Goal: Obtain resource: Download file/media

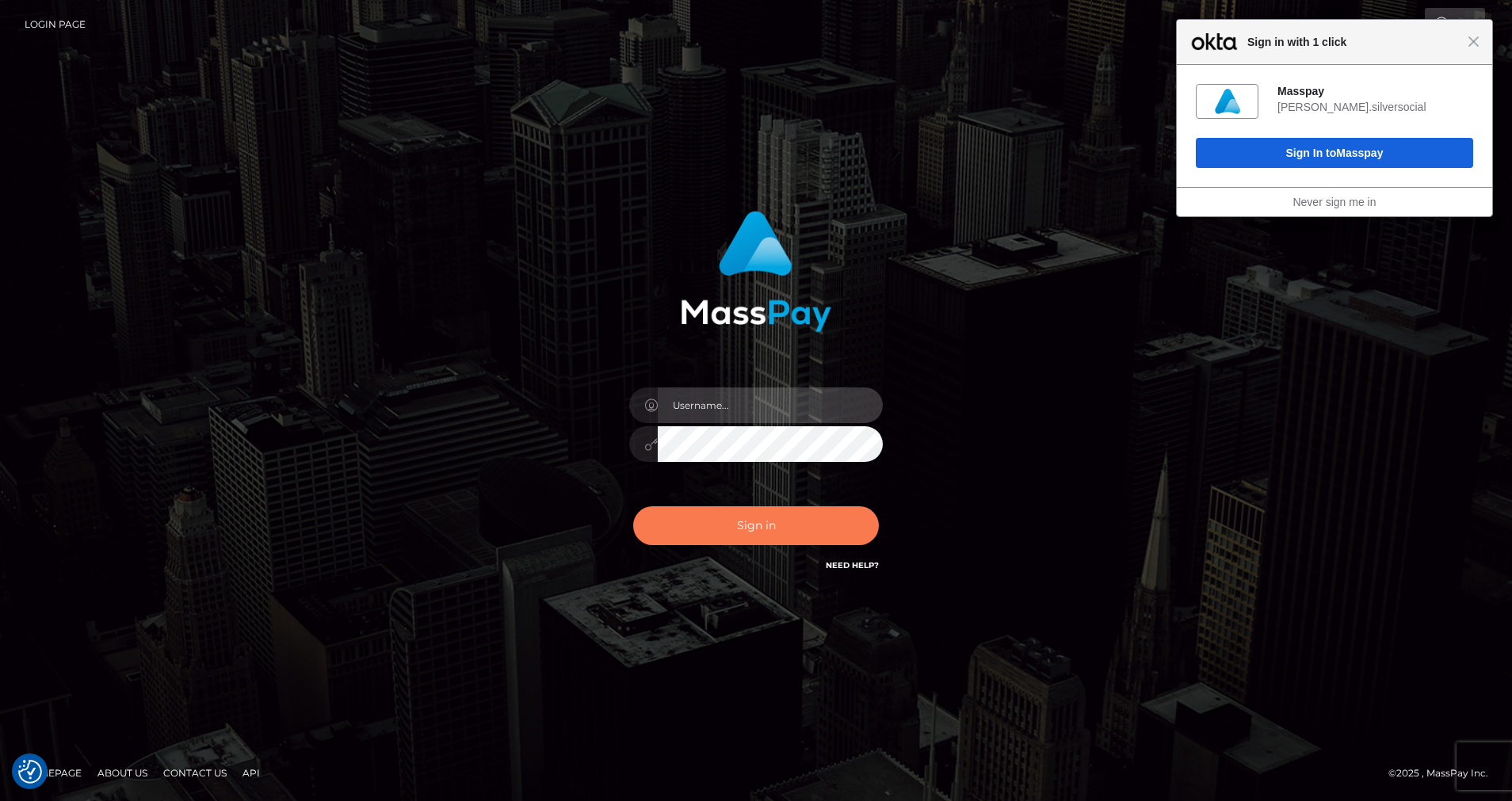
type input "cris.silversocial"
click at [699, 527] on button "Sign in" at bounding box center [756, 526] width 246 height 39
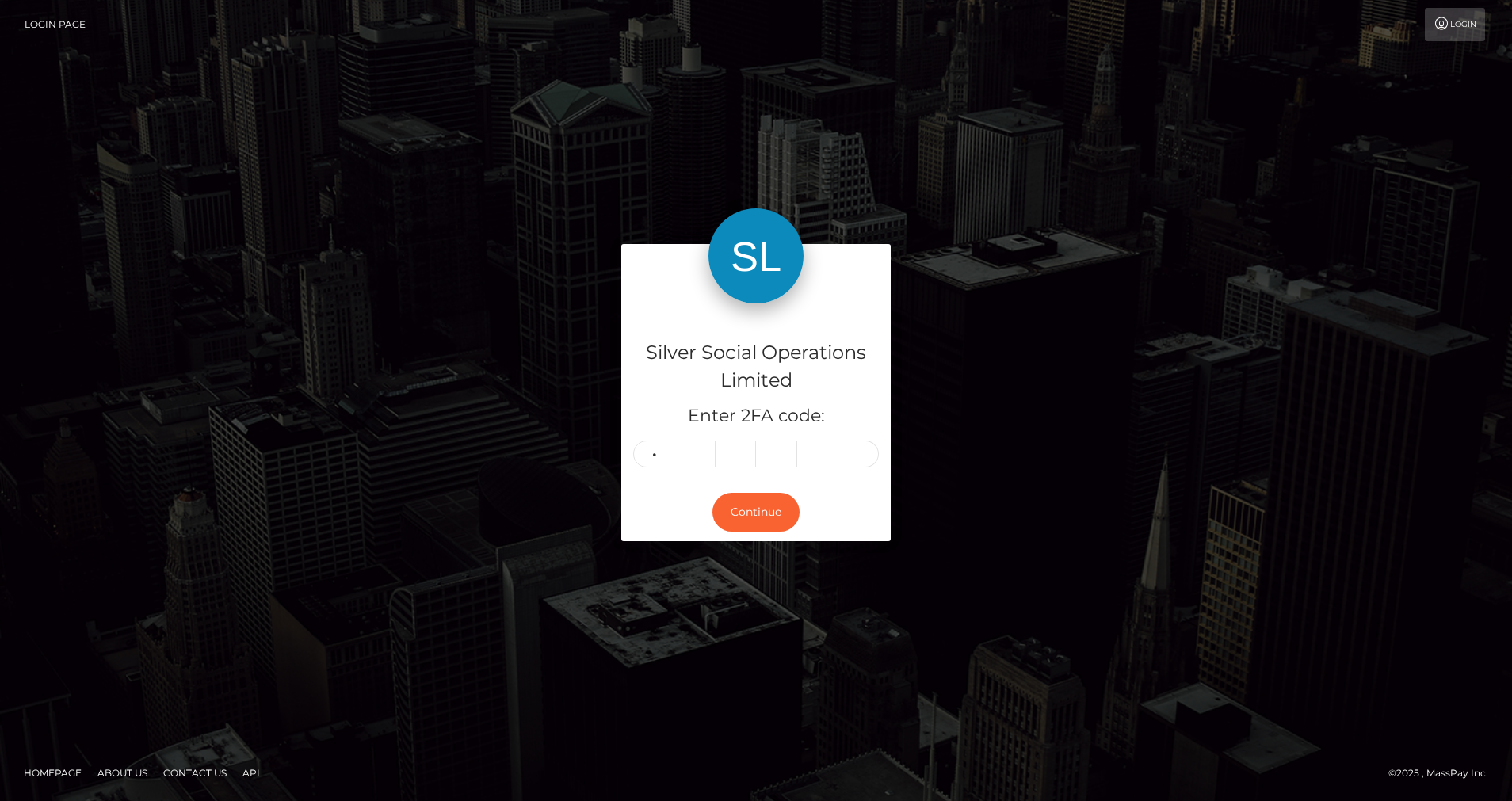
type input "6"
type input "0"
type input "2"
type input "5"
type input "4"
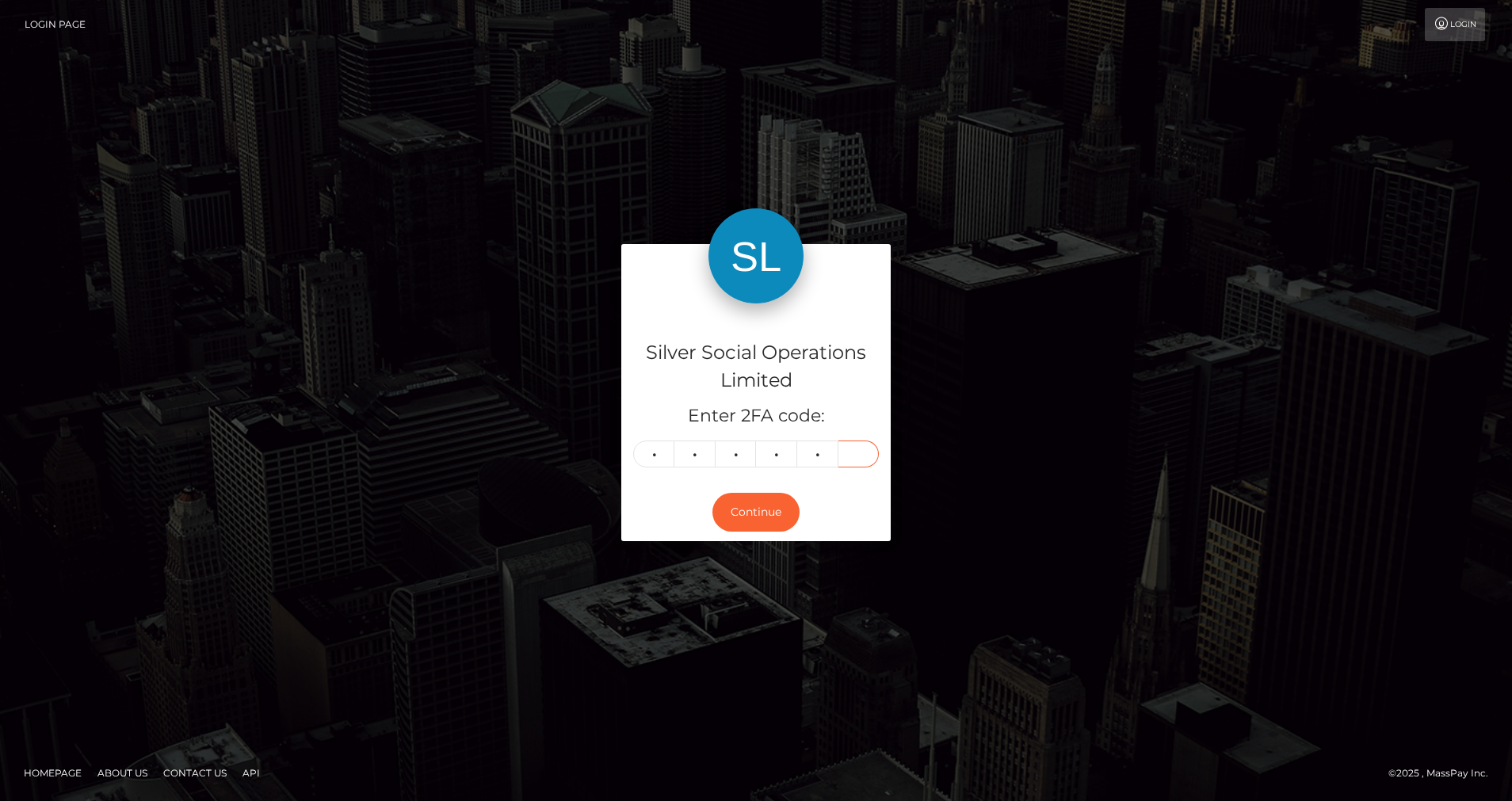
type input "1"
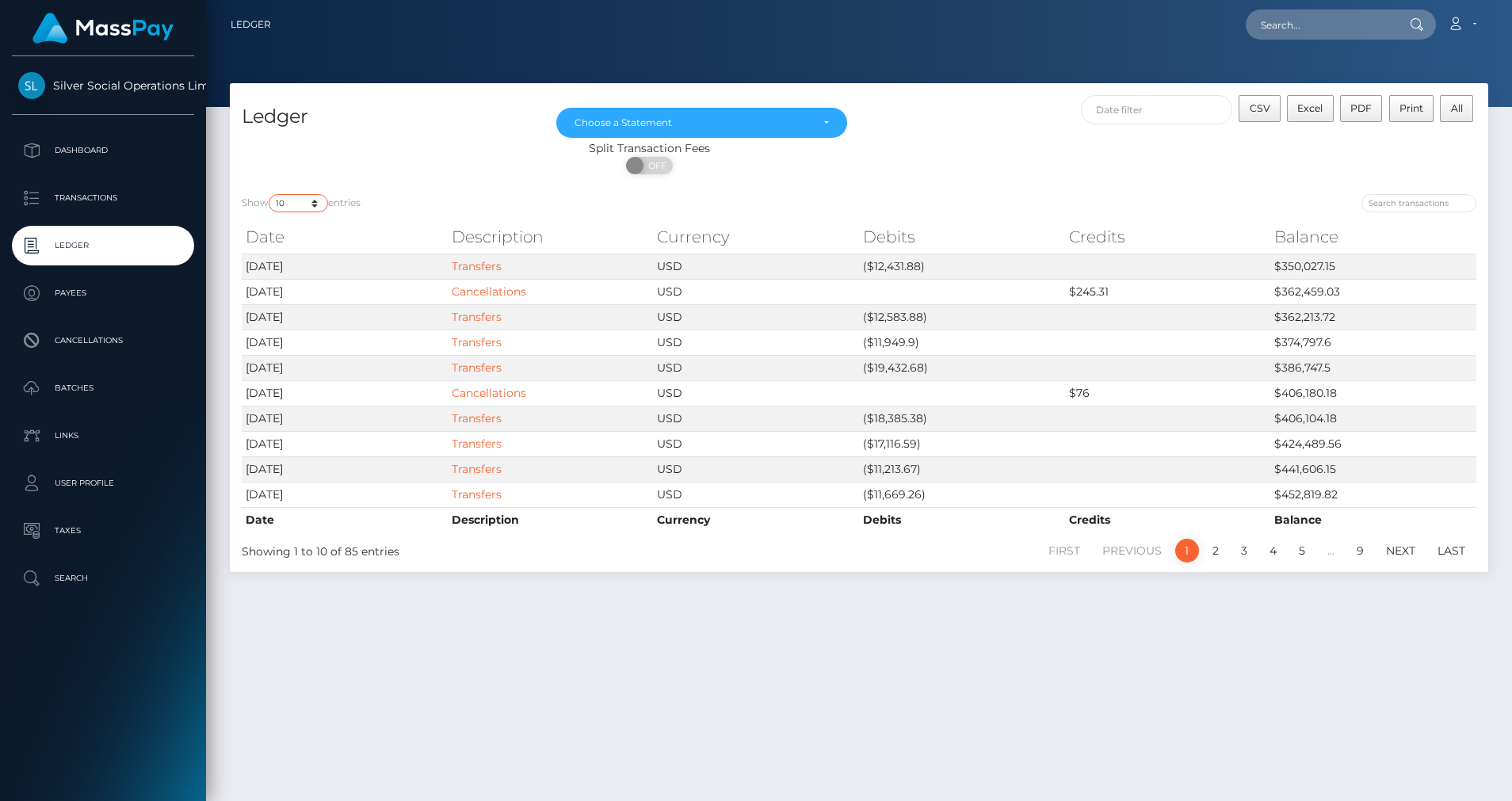
click at [316, 204] on select "10 25 50 100 250" at bounding box center [298, 203] width 59 height 18
select select "50"
click at [270, 194] on select "10 25 50 100 250" at bounding box center [298, 203] width 59 height 18
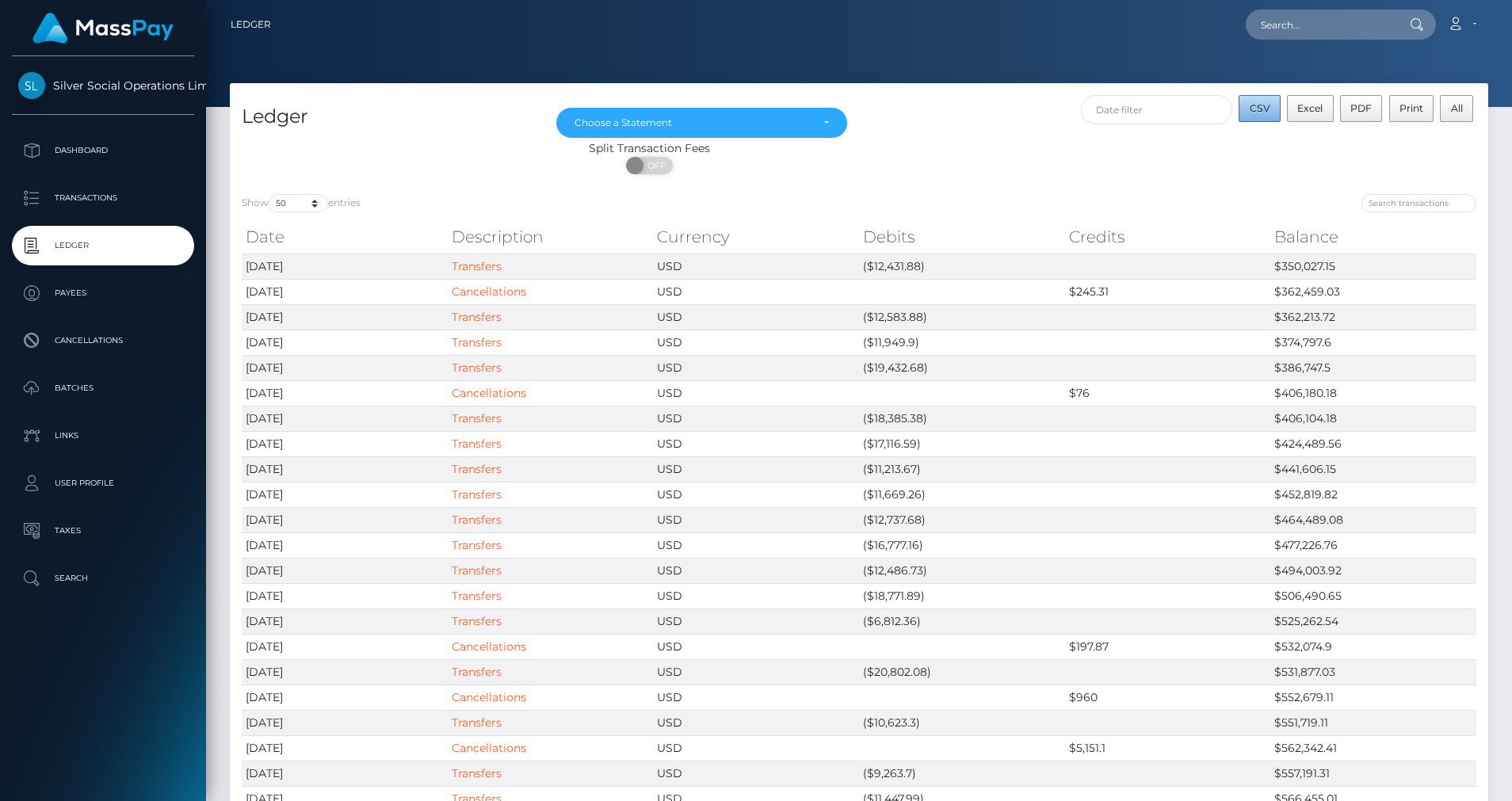
click at [1278, 112] on button "CSV" at bounding box center [1260, 109] width 42 height 27
click at [724, 120] on div "Choose a Statement" at bounding box center [692, 122] width 236 height 12
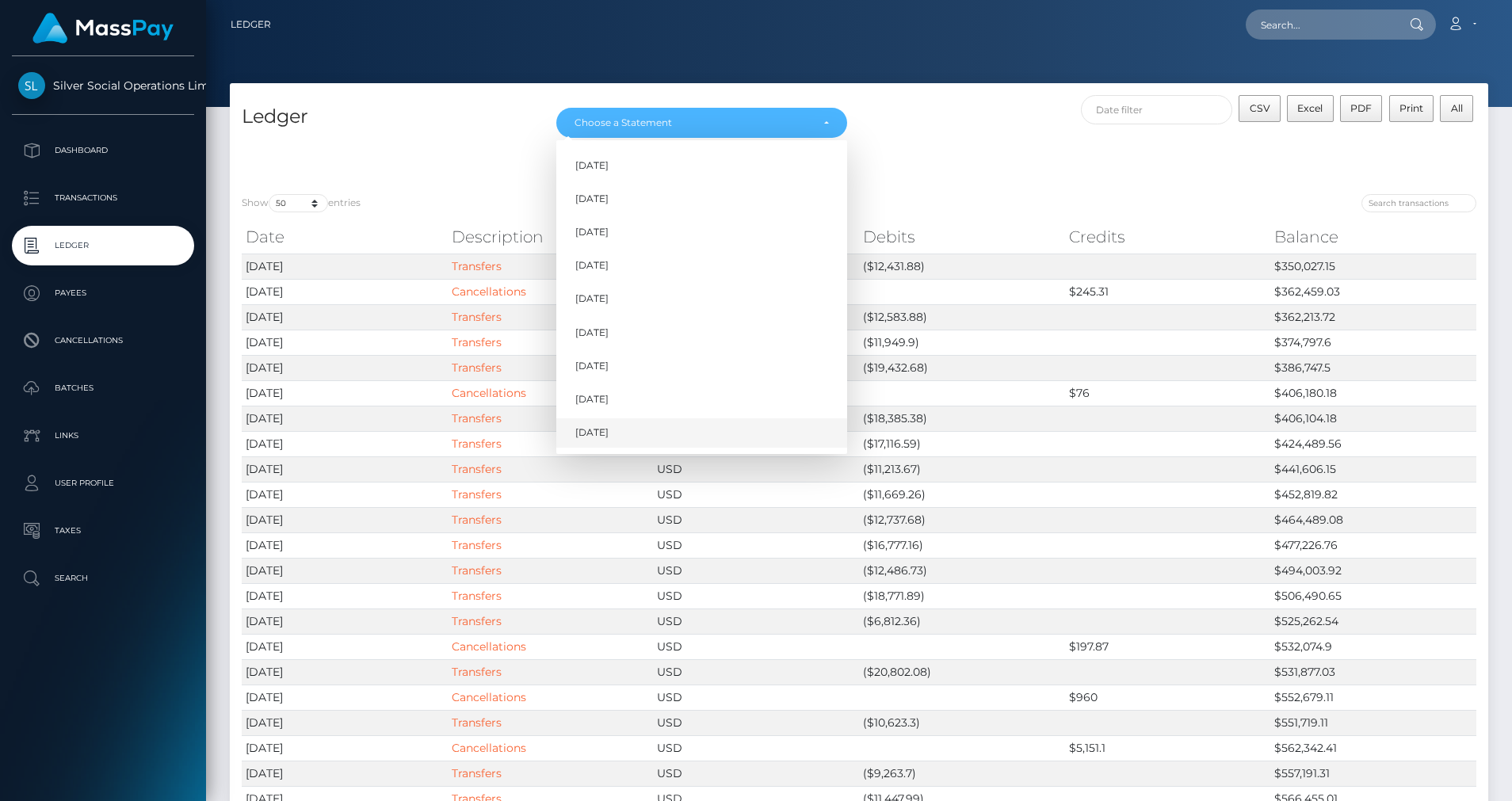
click at [607, 433] on span "Sep 2025" at bounding box center [591, 432] width 33 height 14
select select "Sep 2025"
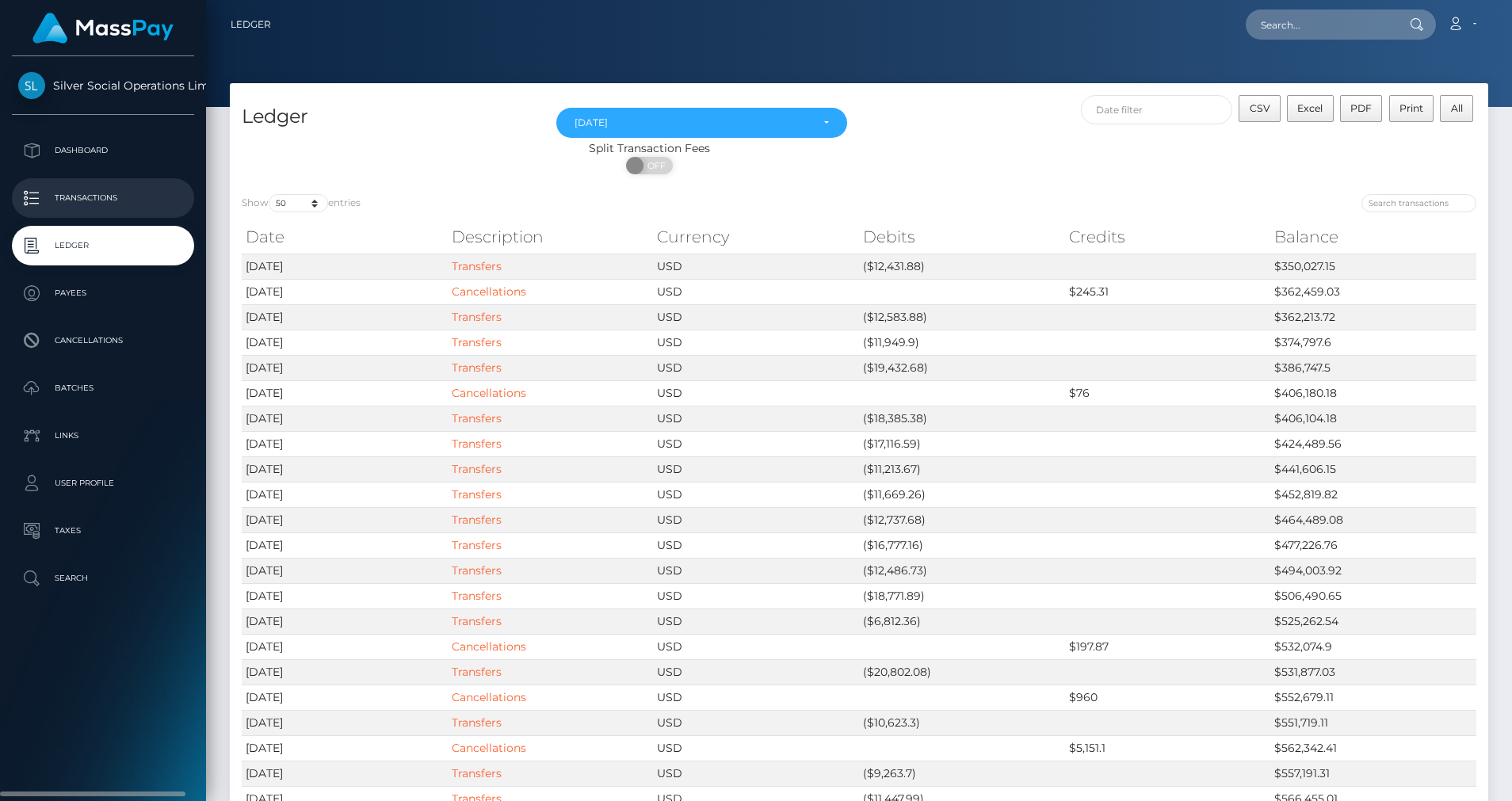
click at [109, 201] on p "Transactions" at bounding box center [103, 198] width 169 height 24
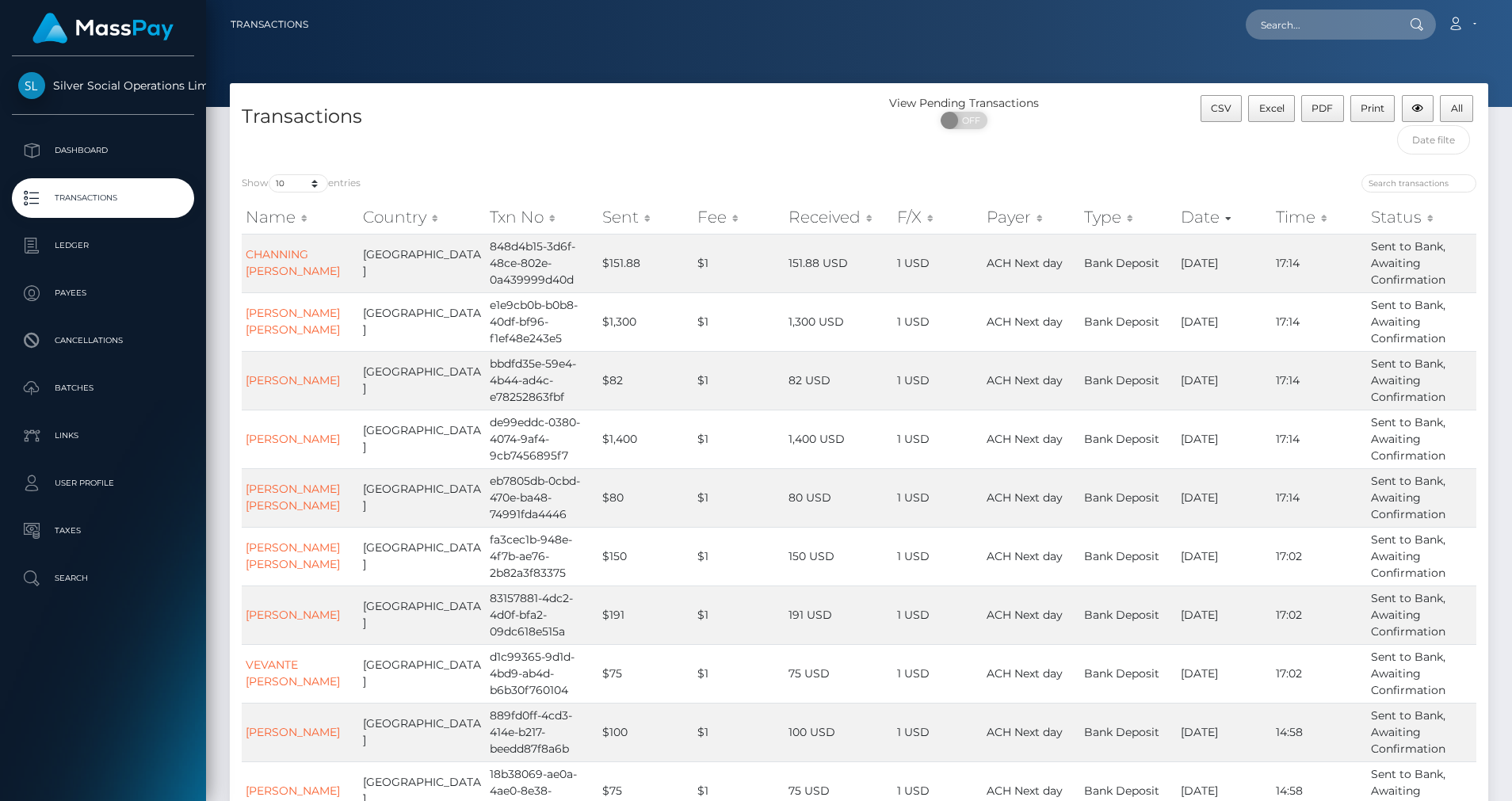
click at [745, 145] on div "Transactions" at bounding box center [544, 129] width 629 height 68
click at [1466, 115] on button "All" at bounding box center [1456, 109] width 33 height 27
